Goal: Find specific page/section: Find specific page/section

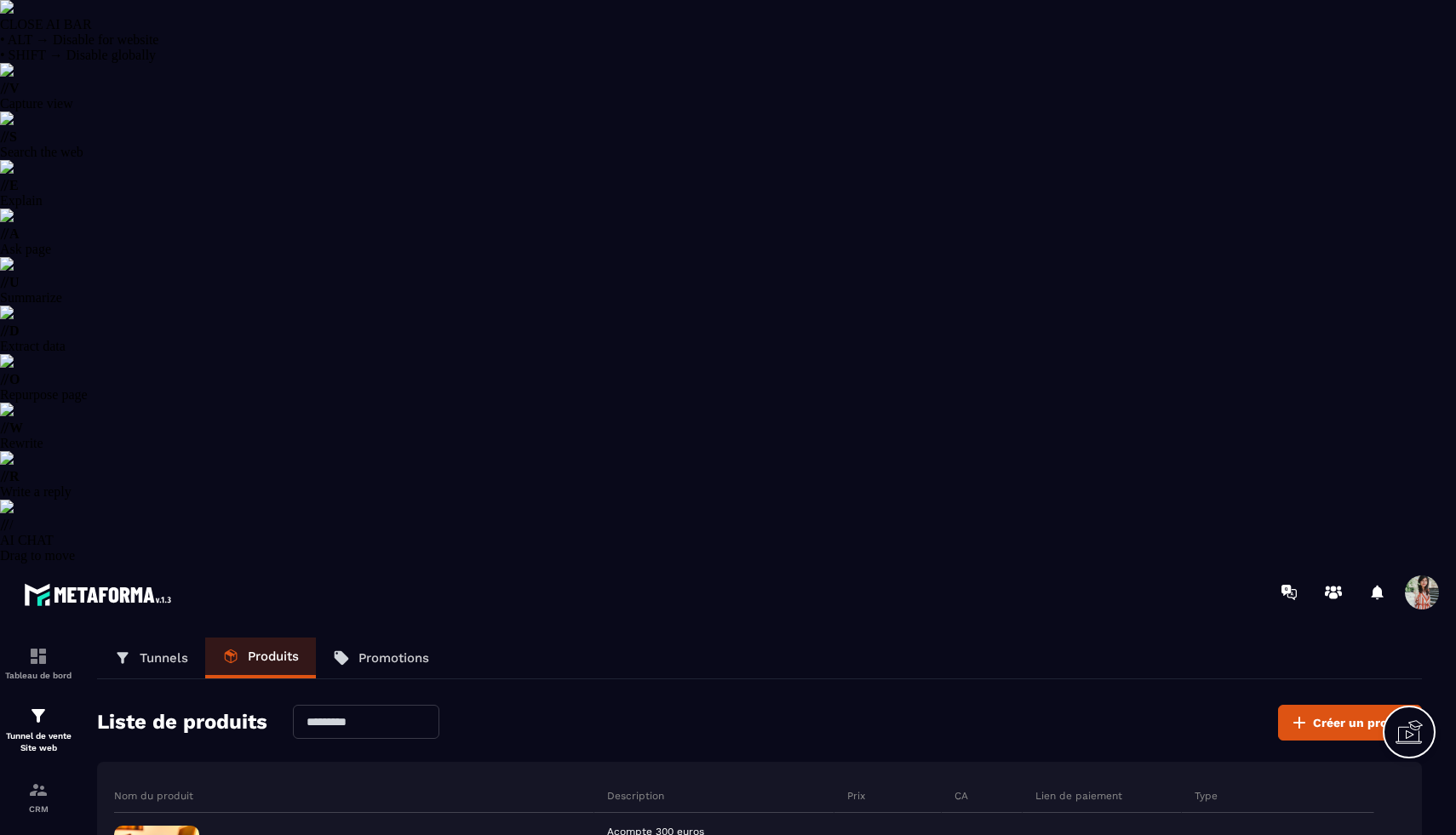
select select "******"
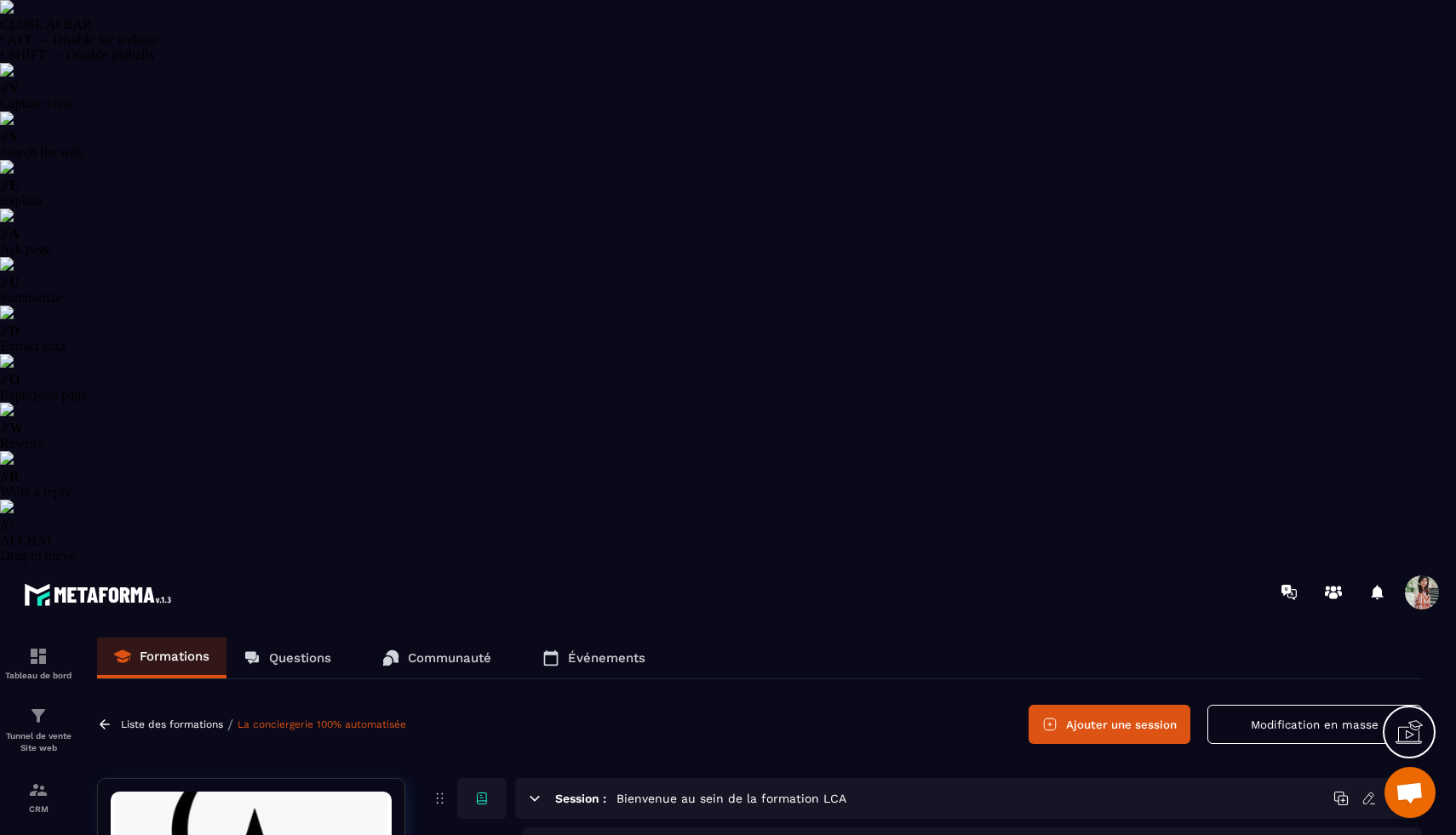
click at [632, 650] on p "Événements" at bounding box center [606, 657] width 78 height 15
